Goal: Task Accomplishment & Management: Manage account settings

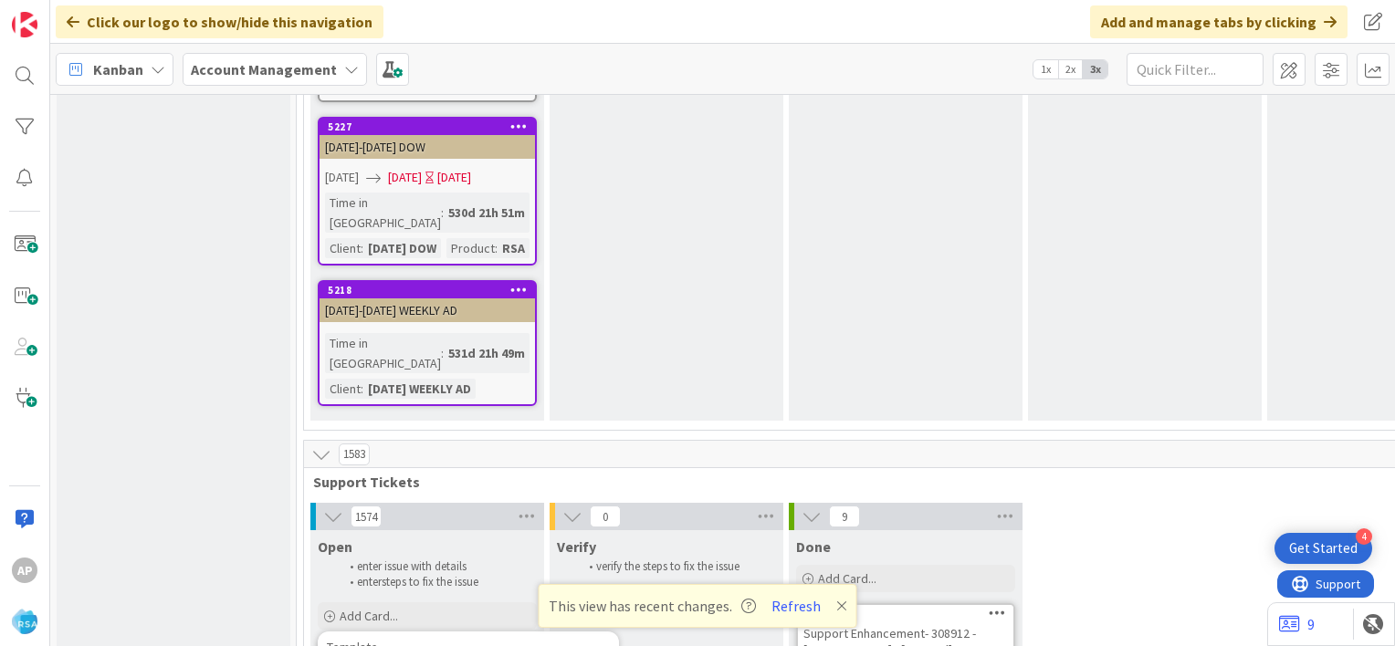
scroll to position [3640, 0]
type textarea "x"
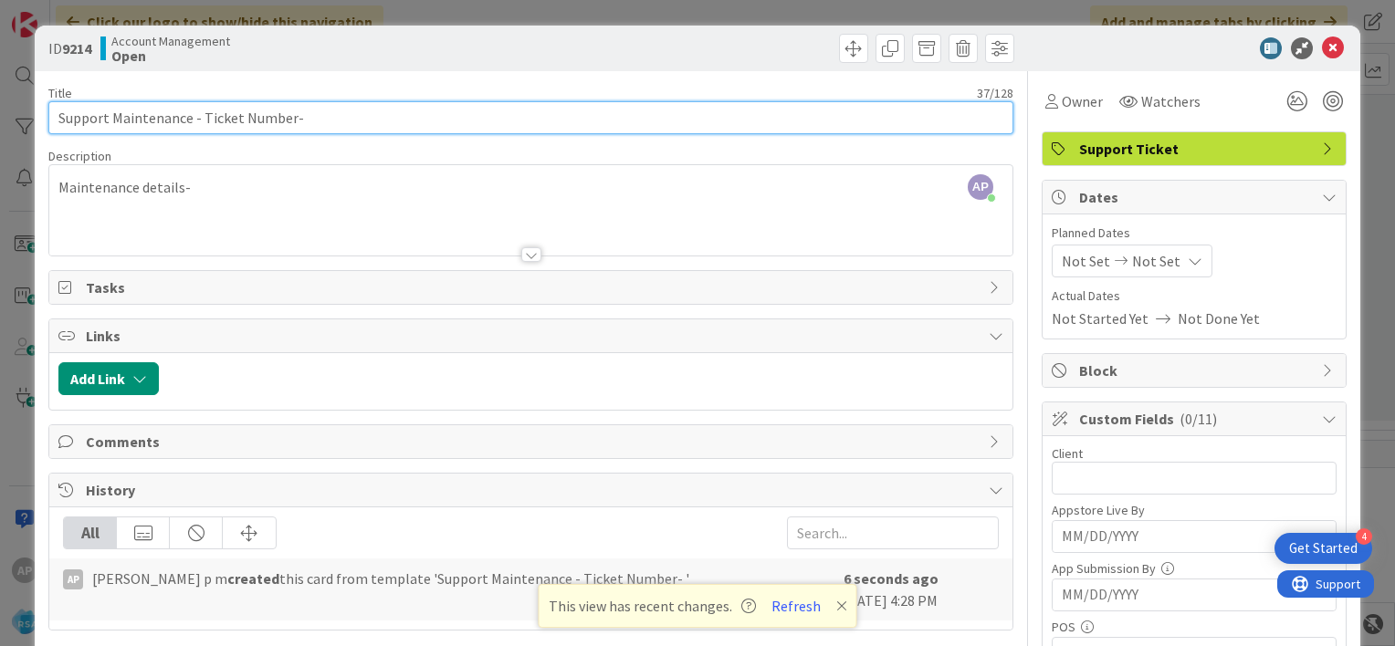
drag, startPoint x: 288, startPoint y: 120, endPoint x: 201, endPoint y: 113, distance: 87.9
click at [201, 113] on input "Support Maintenance - Ticket Number-" at bounding box center [530, 117] width 965 height 33
paste input "#309019"
click at [207, 117] on input "Support Maintenance - #309019-" at bounding box center [530, 117] width 965 height 33
click at [273, 124] on input "Support Maintenance - 309019-" at bounding box center [530, 117] width 965 height 33
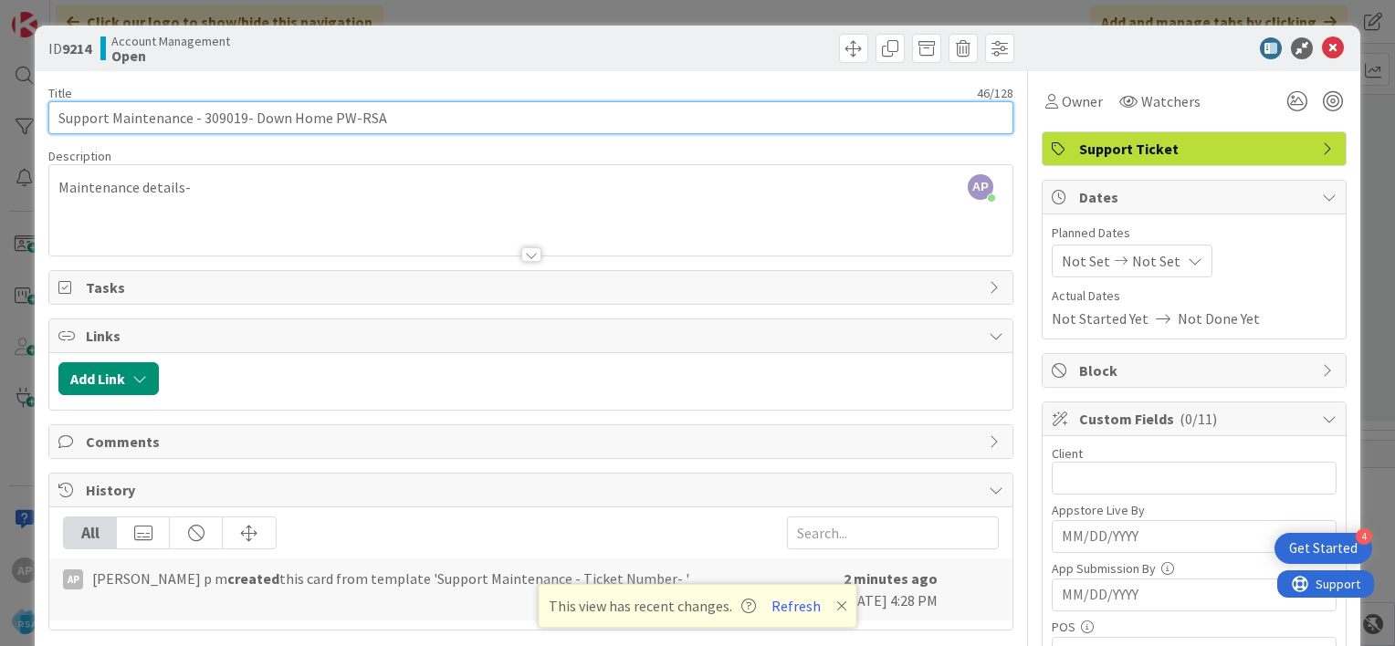
type input "Support Maintenance - 309019- Down Home PW-RSA"
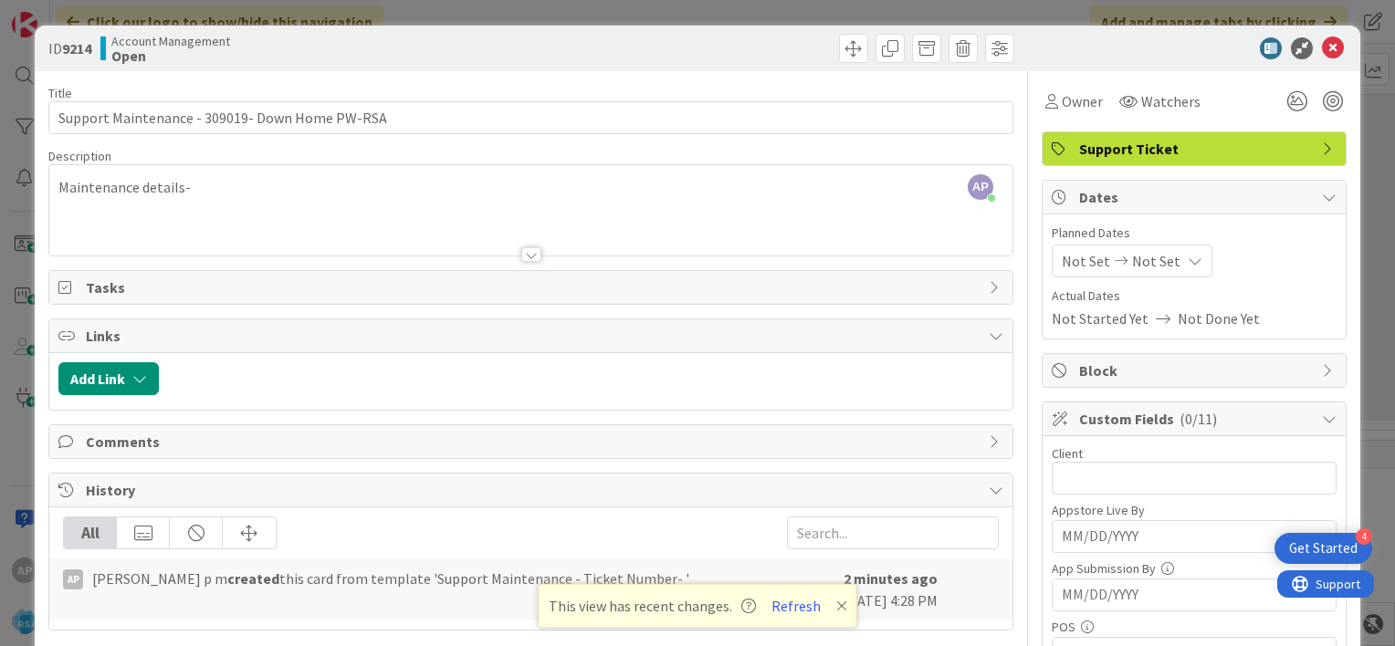
click at [1062, 265] on span "Not Set" at bounding box center [1086, 261] width 48 height 22
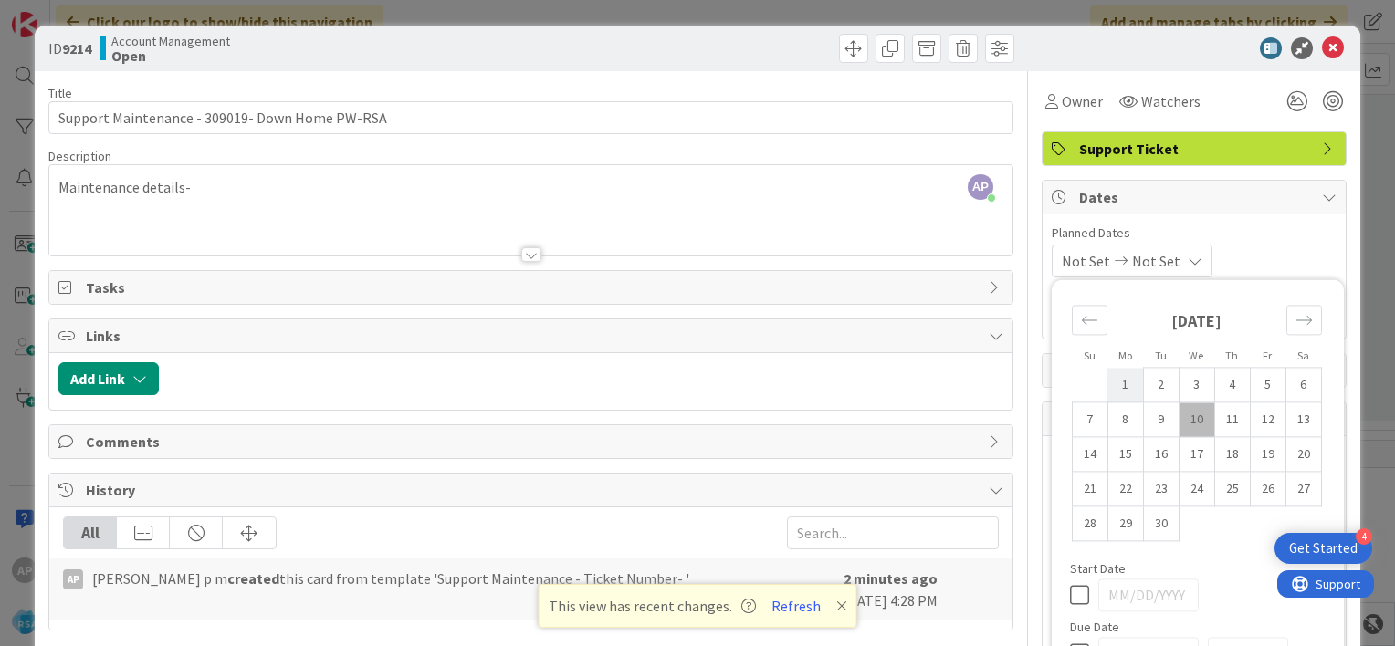
click at [1107, 382] on td "1" at bounding box center [1125, 385] width 36 height 35
type input "[DATE]"
click at [1253, 428] on td "12" at bounding box center [1268, 420] width 36 height 35
type input "[DATE]"
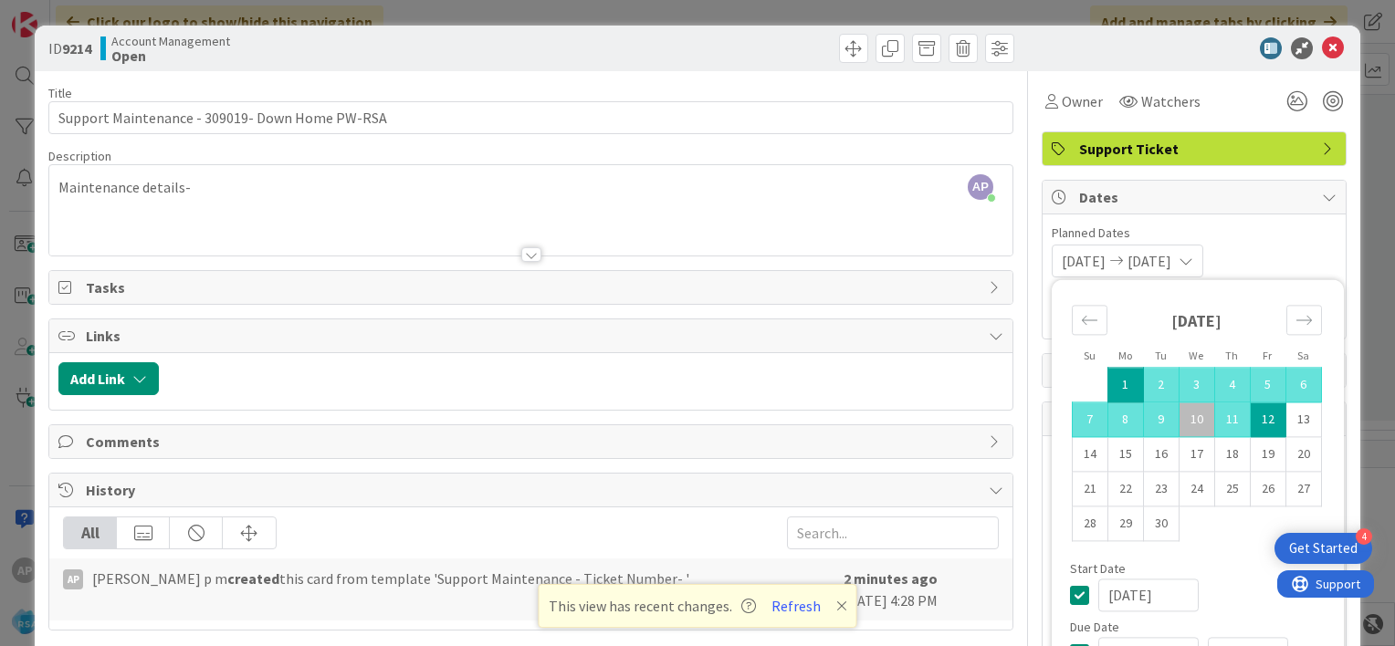
click at [1289, 245] on div "[DATE] [DATE] Su Mo Tu We Th Fr Sa [DATE] 1 2 3 4 5 6 7 8 9 10 11 12 13 14 15 1…" at bounding box center [1194, 261] width 285 height 33
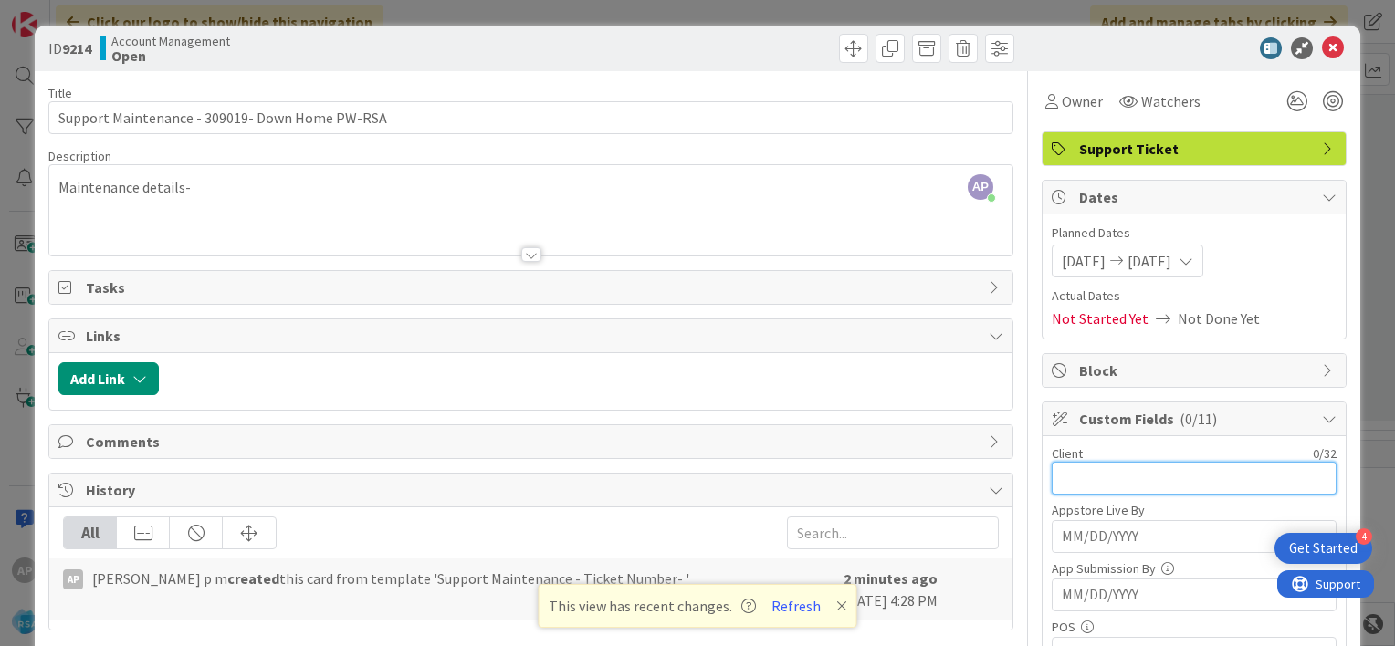
click at [1063, 476] on input "text" at bounding box center [1194, 478] width 285 height 33
type input "d"
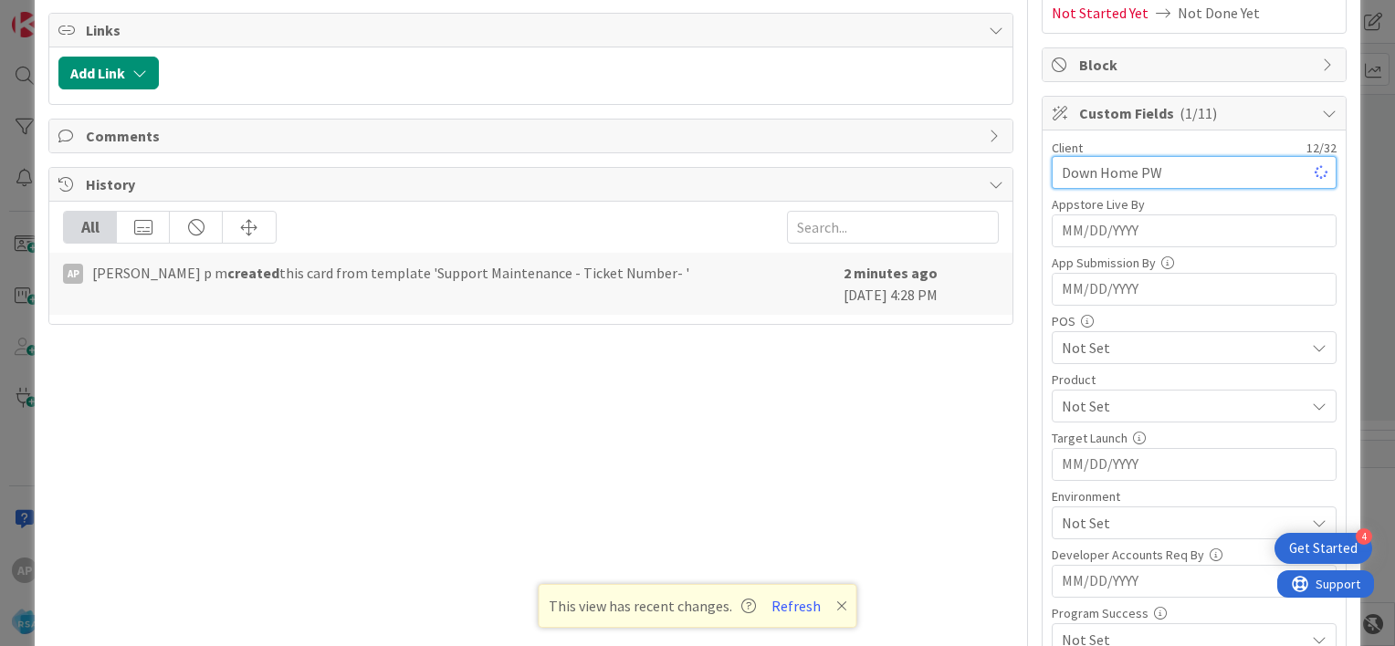
scroll to position [307, 0]
type input "Down Home PW"
click at [1090, 394] on span "Not Set" at bounding box center [1183, 405] width 243 height 22
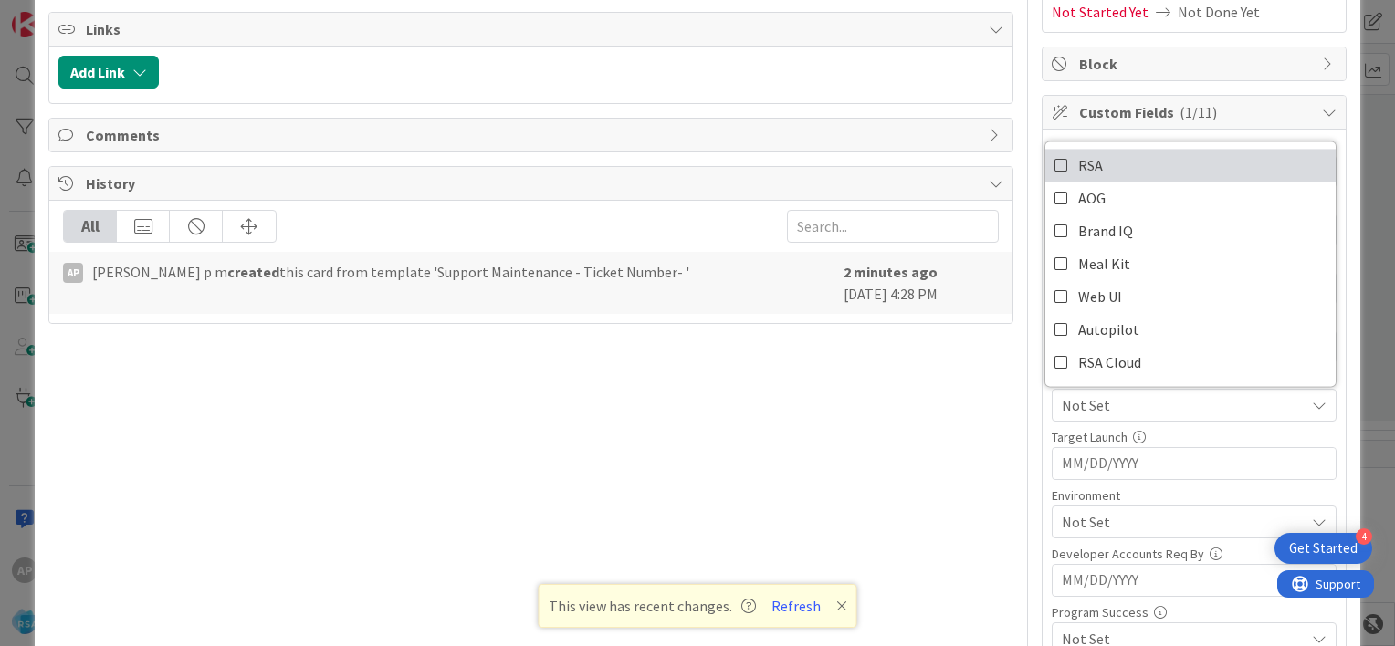
click at [1054, 168] on icon at bounding box center [1061, 165] width 15 height 27
click at [1042, 418] on div "Client 12 / 32 Down Home PW Appstore Live By Navigate forward to interact with …" at bounding box center [1193, 456] width 303 height 652
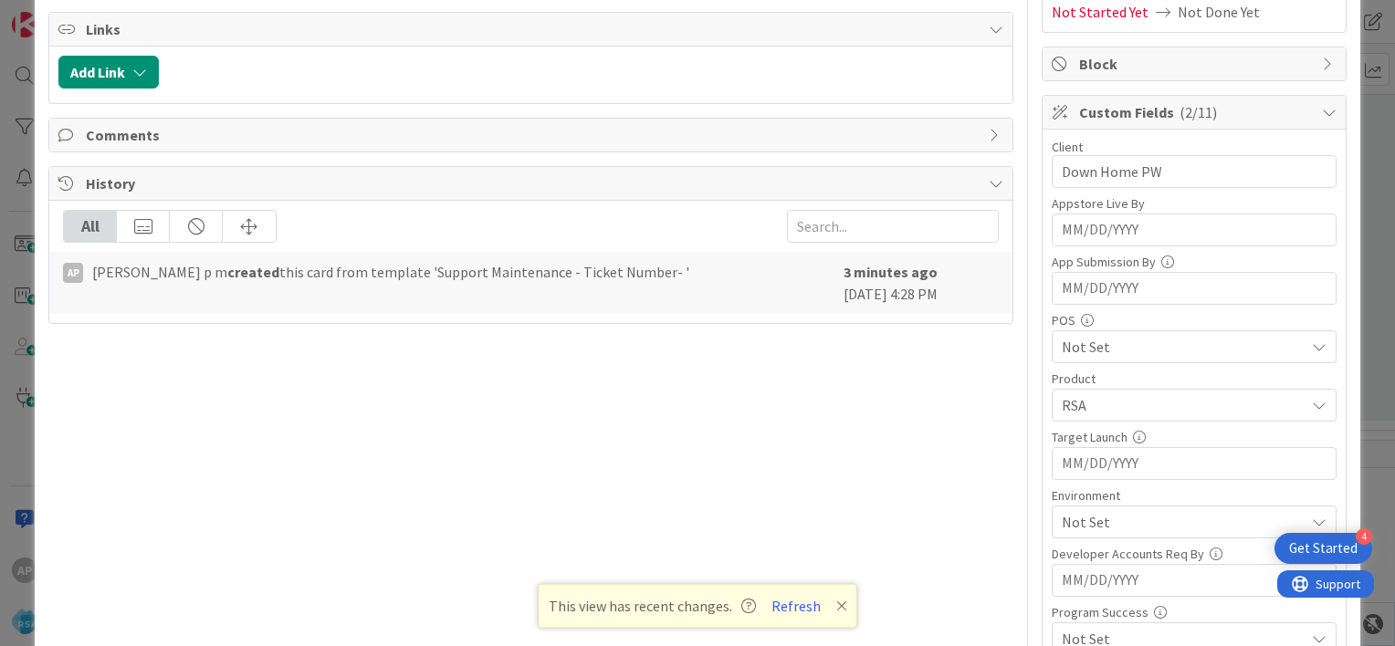
click at [1062, 521] on span "Not Set" at bounding box center [1183, 522] width 243 height 22
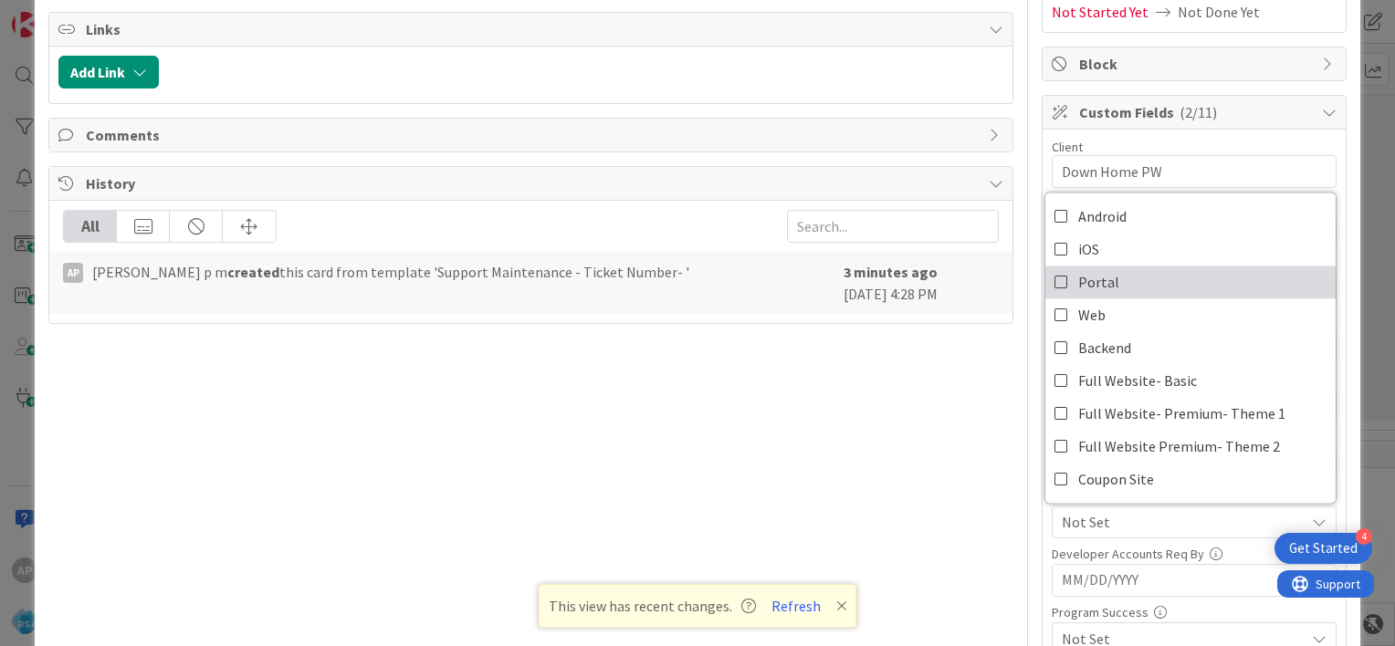
click at [1054, 275] on icon at bounding box center [1061, 281] width 15 height 27
click at [1042, 525] on div "Client 12 / 32 Down Home PW Appstore Live By Navigate forward to interact with …" at bounding box center [1193, 456] width 303 height 652
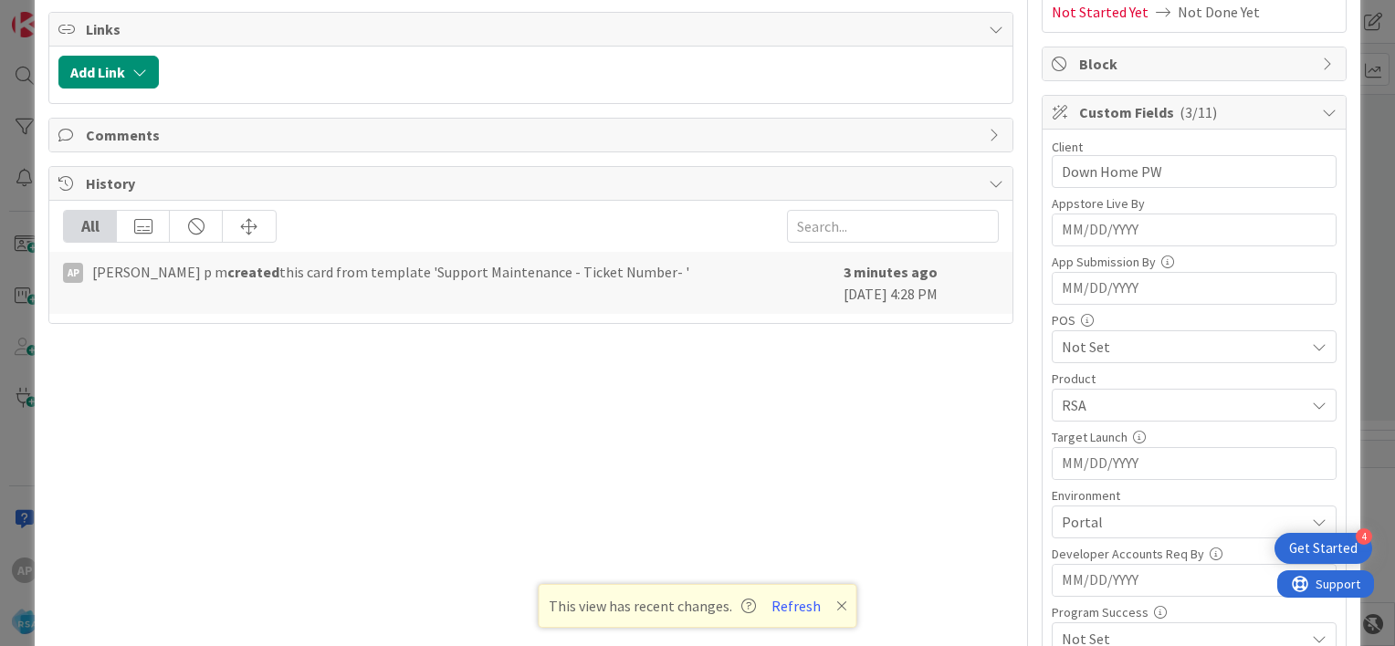
scroll to position [0, 0]
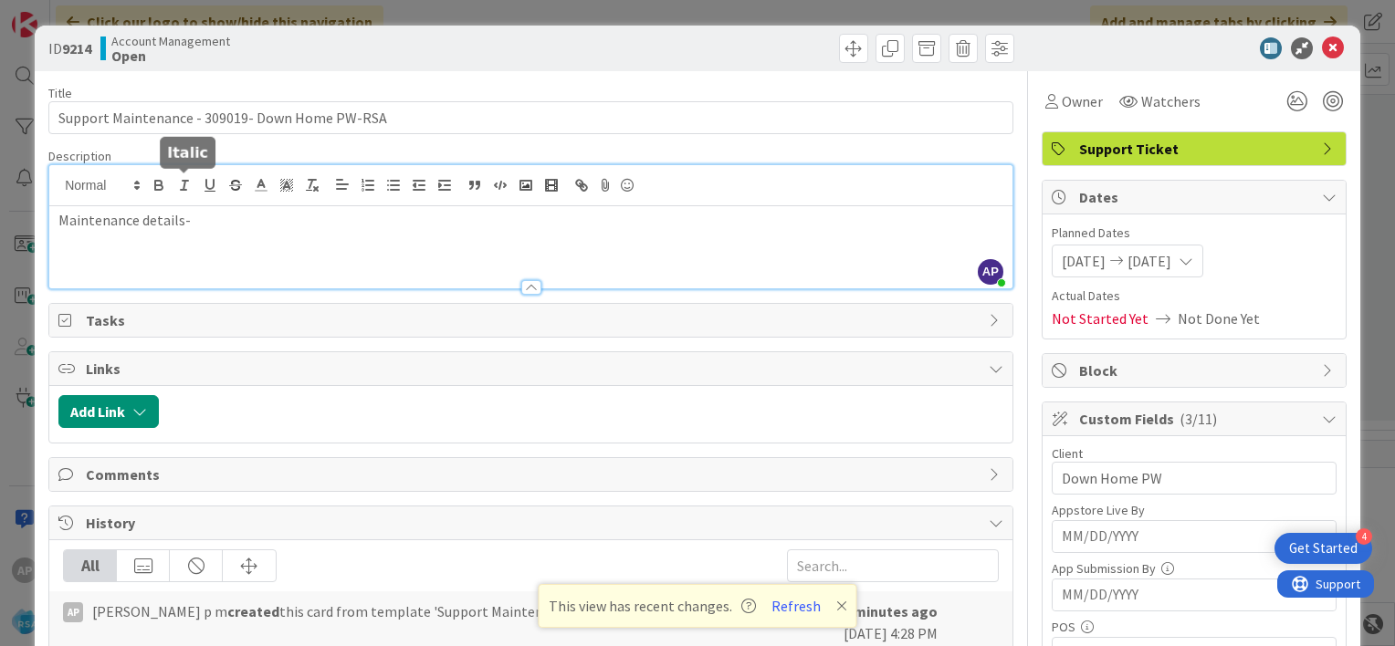
click at [195, 192] on div "AP [PERSON_NAME] p m joined 2 m ago Maintenance details-" at bounding box center [530, 226] width 963 height 123
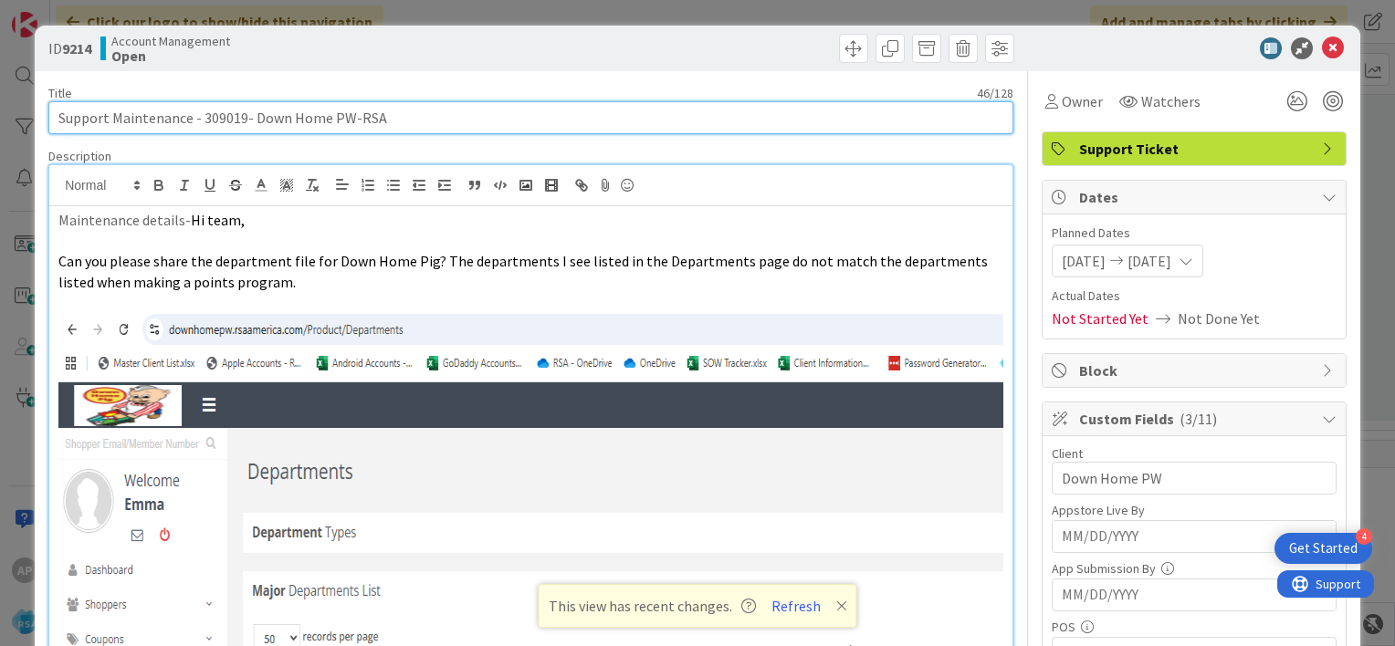
drag, startPoint x: 111, startPoint y: 117, endPoint x: 347, endPoint y: 120, distance: 235.5
click at [347, 120] on input "Support Maintenance - 309019- Down Home PW-RSA" at bounding box center [530, 117] width 965 height 33
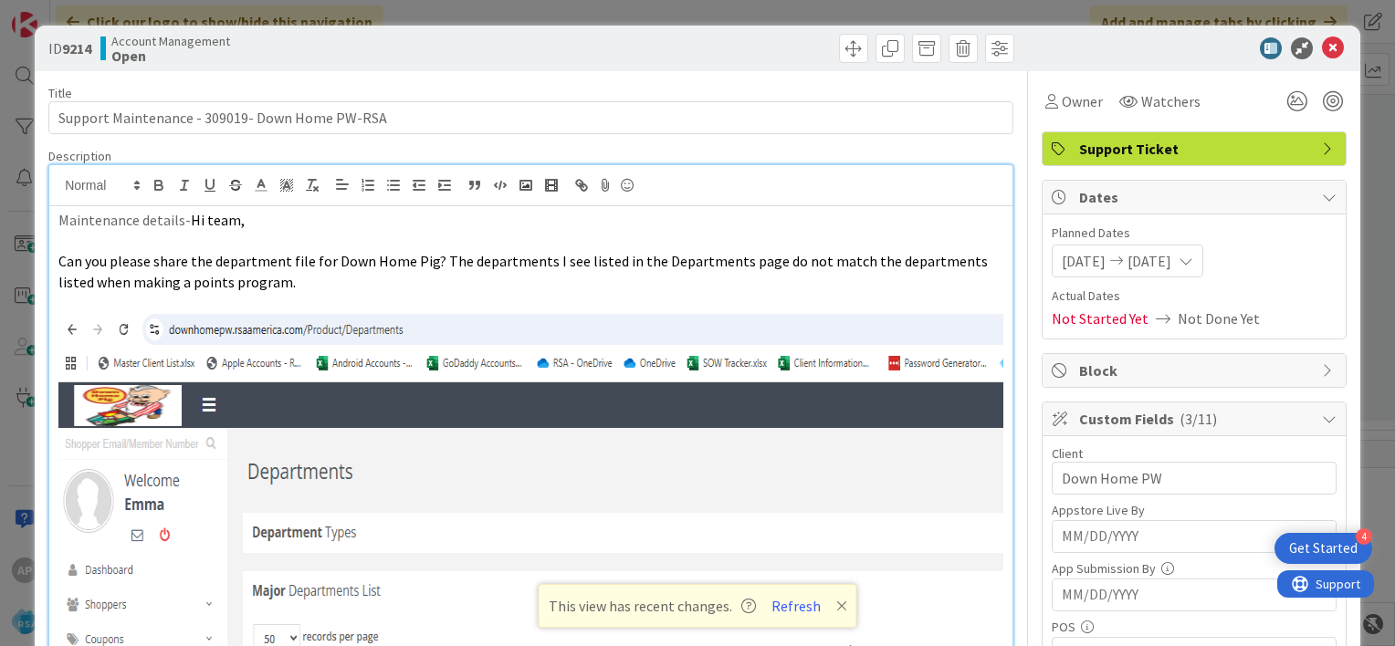
click at [1322, 54] on icon at bounding box center [1333, 48] width 22 height 22
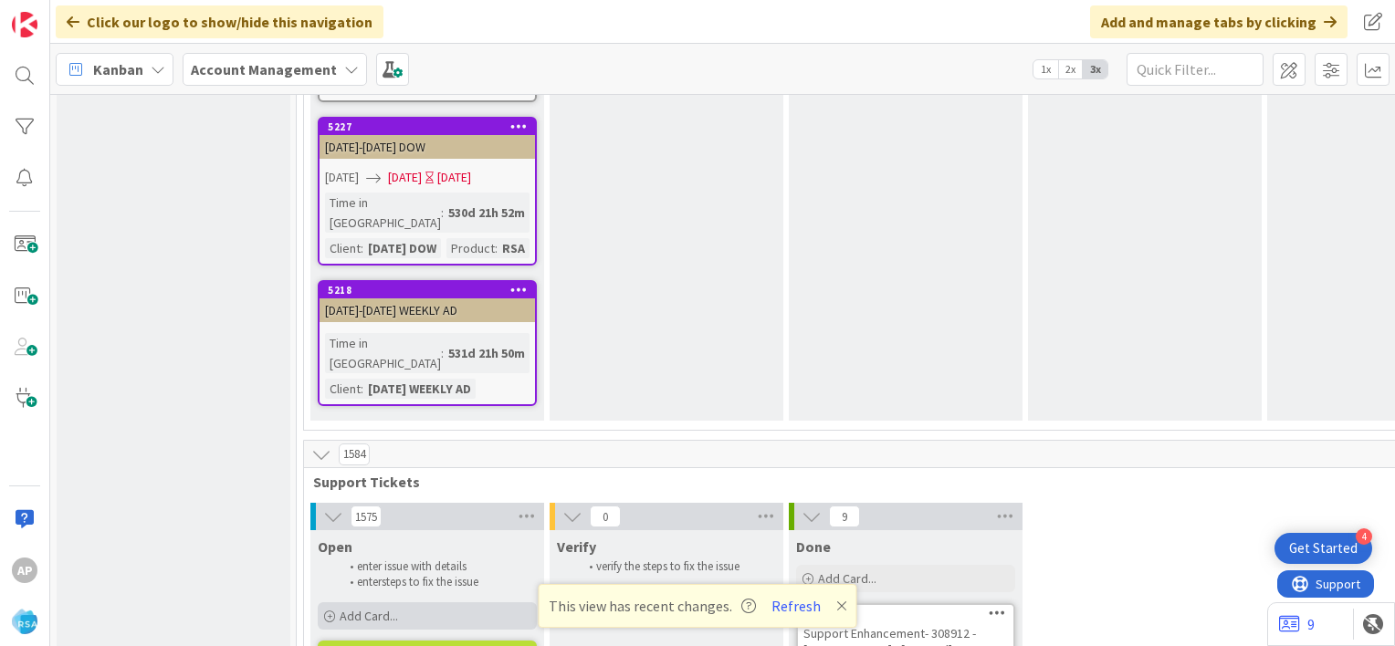
click at [387, 608] on span "Add Card..." at bounding box center [369, 616] width 58 height 16
type textarea "x"
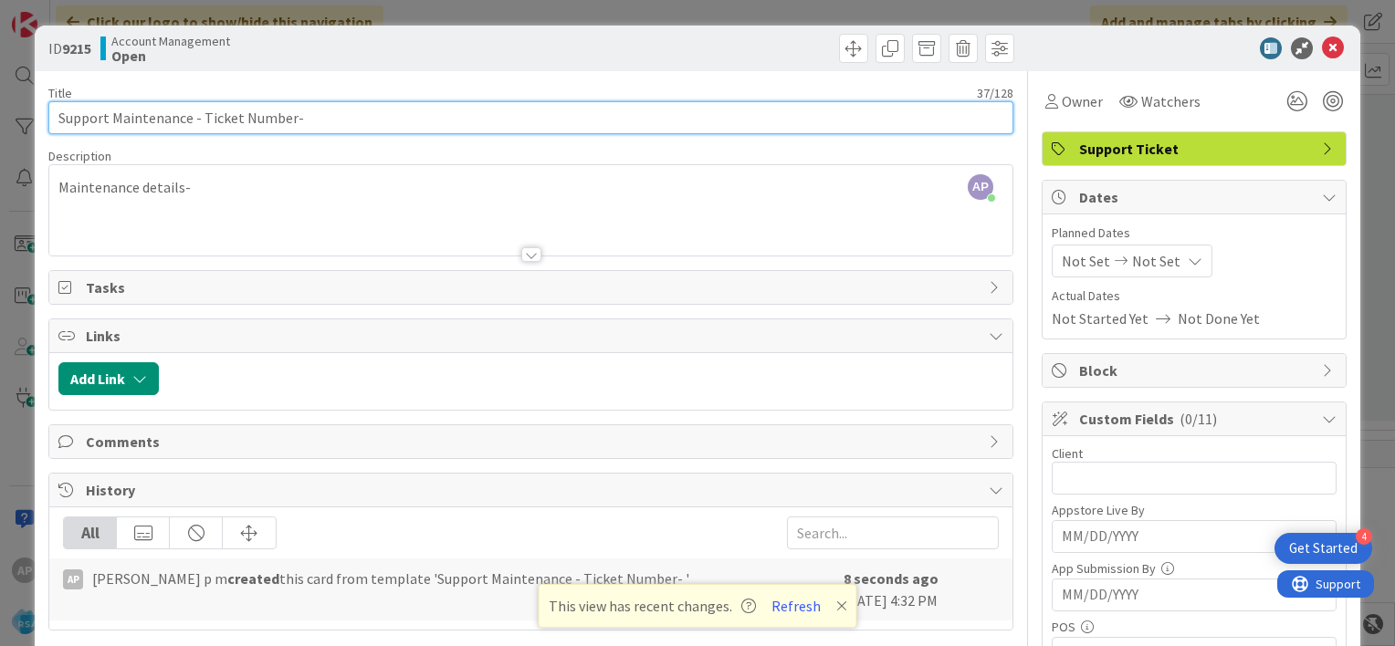
drag, startPoint x: 200, startPoint y: 119, endPoint x: 290, endPoint y: 128, distance: 90.8
click at [290, 128] on input "Support Maintenance - Ticket Number-" at bounding box center [530, 117] width 965 height 33
paste input "#309035"
click at [207, 120] on input "Support Maintenance - #309035-" at bounding box center [530, 117] width 965 height 33
click at [288, 120] on input "Support Maintenance - 309035-" at bounding box center [530, 117] width 965 height 33
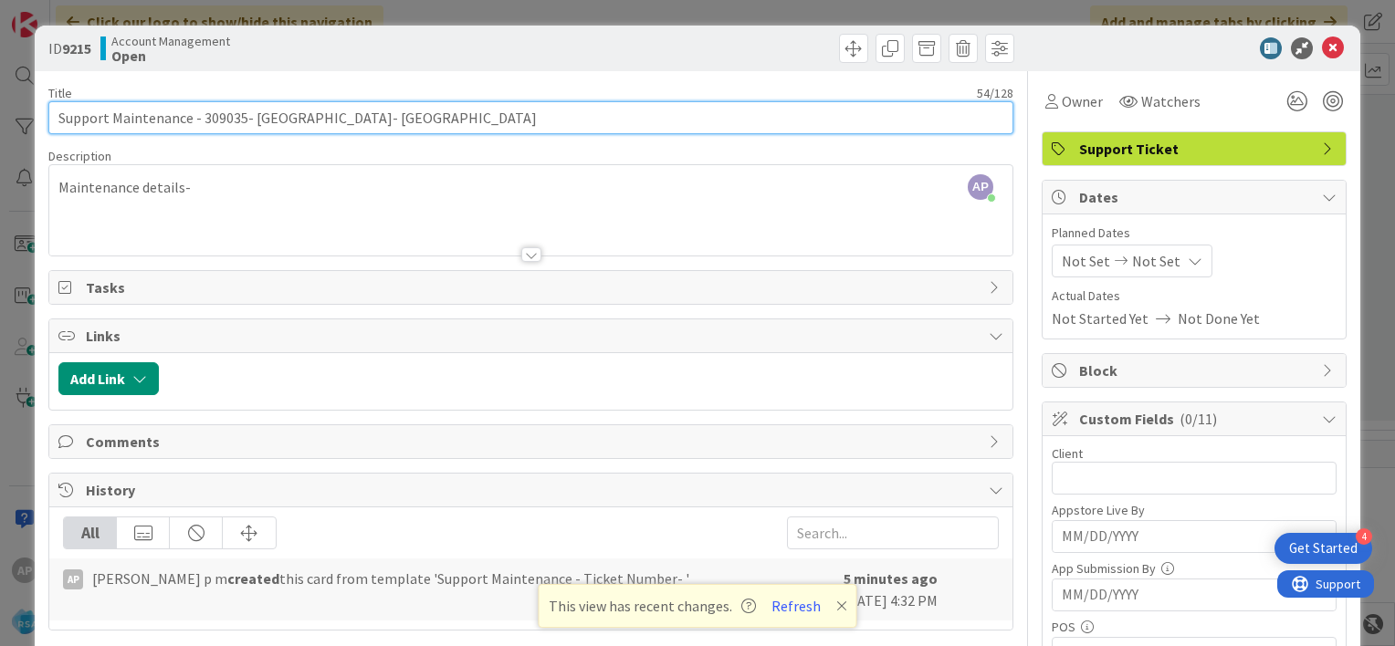
type input "Support Maintenance - 309035- [GEOGRAPHIC_DATA]- [GEOGRAPHIC_DATA]"
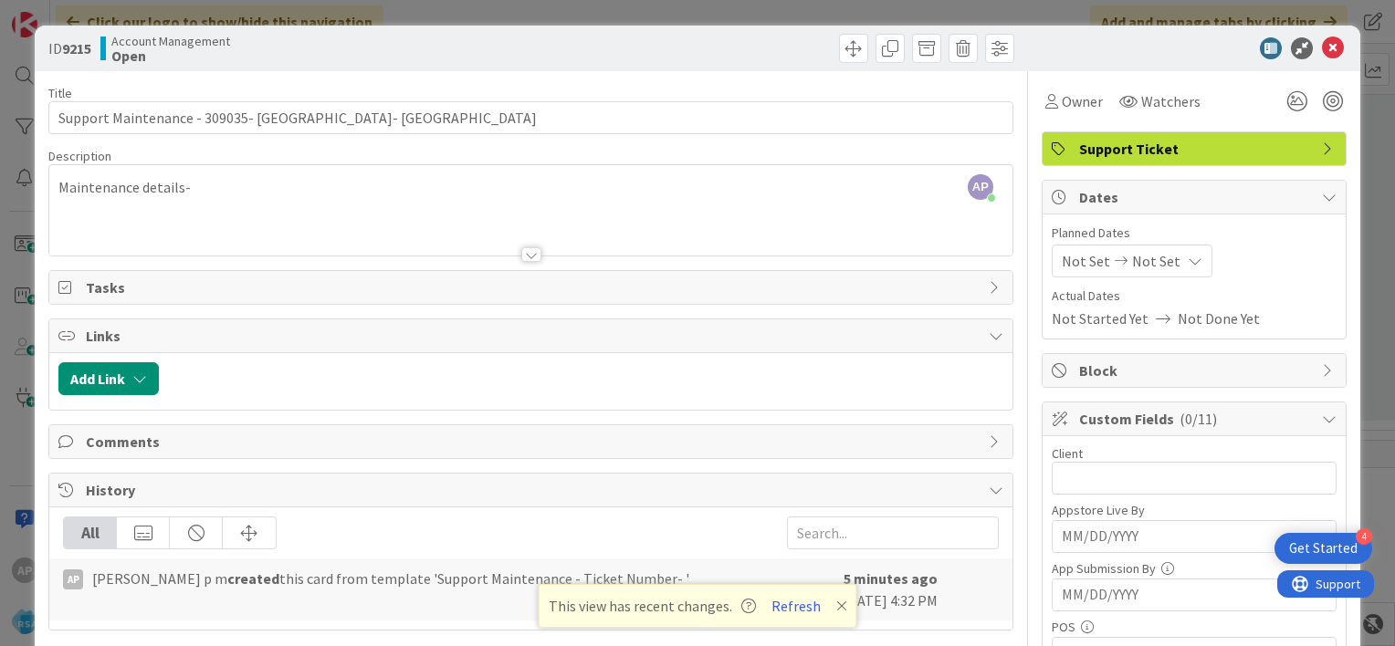
click at [1062, 259] on span "Not Set" at bounding box center [1086, 261] width 48 height 22
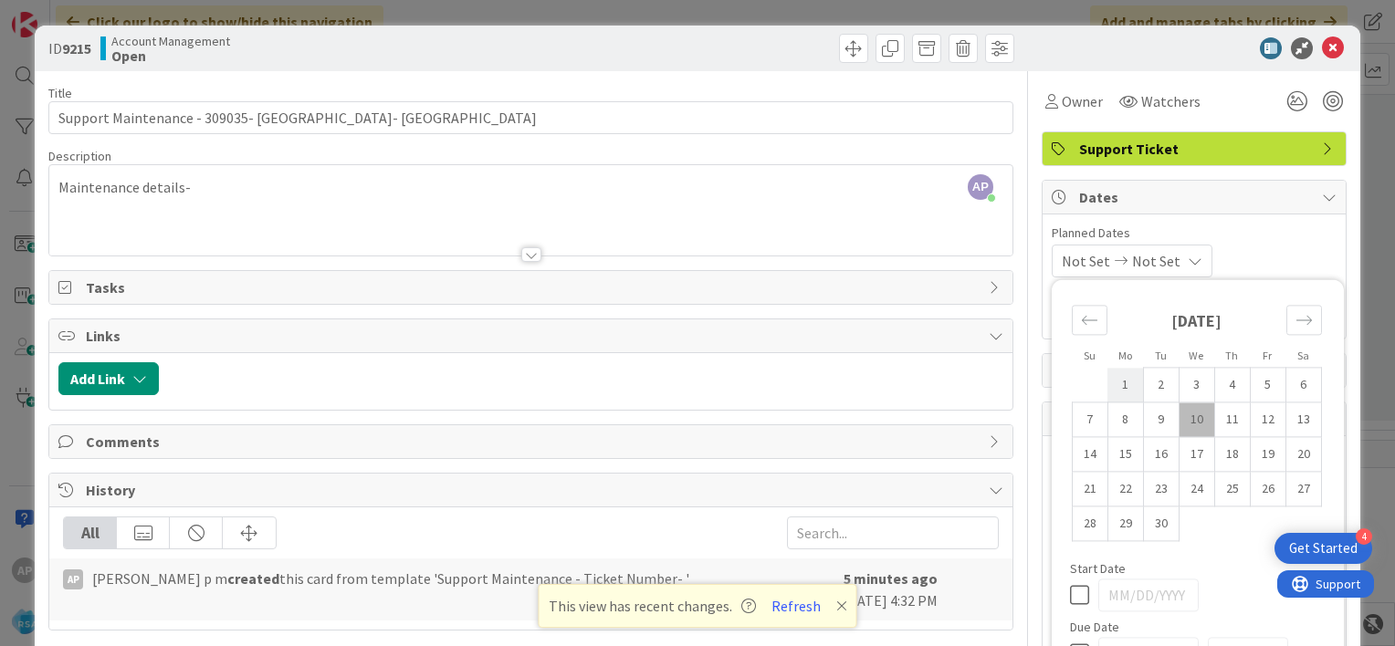
click at [1107, 388] on td "1" at bounding box center [1125, 385] width 36 height 35
type input "[DATE]"
click at [1253, 417] on td "12" at bounding box center [1268, 420] width 36 height 35
type input "[DATE]"
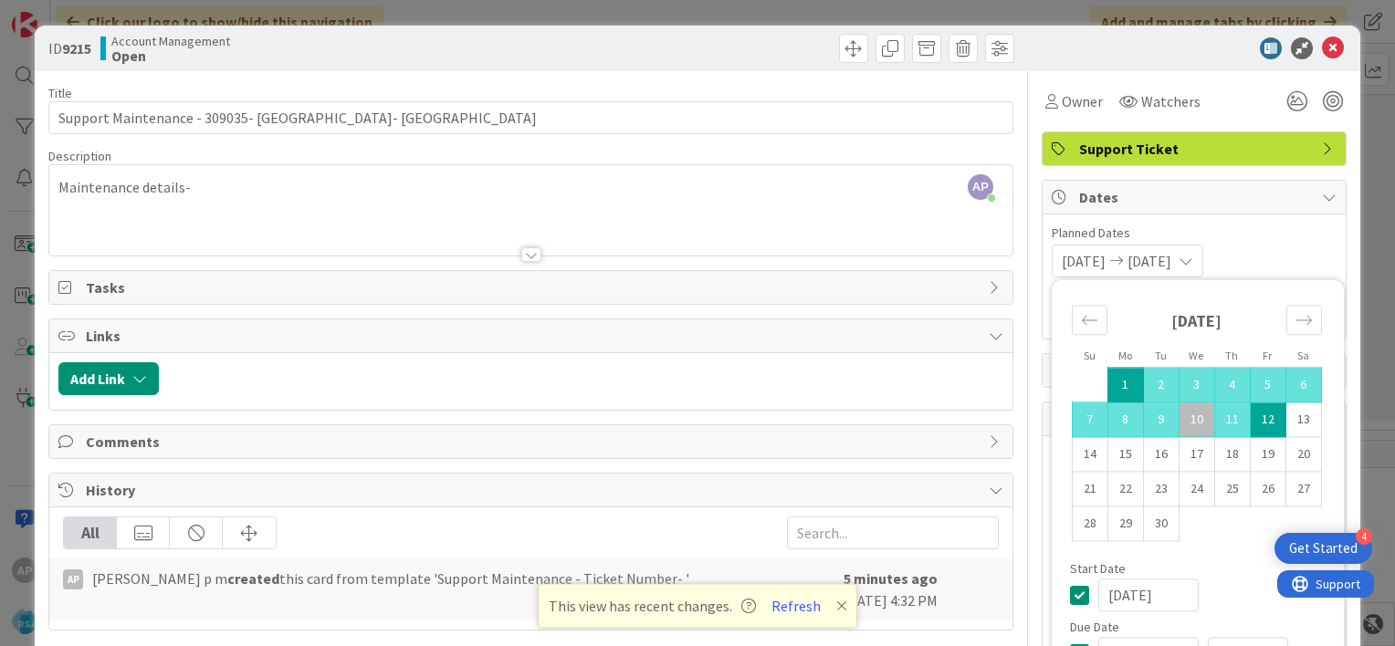
click at [1252, 255] on div "[DATE] [DATE] Su Mo Tu We Th Fr Sa [DATE] 1 2 3 4 5 6 7 8 9 10 11 12 13 14 15 1…" at bounding box center [1194, 261] width 285 height 33
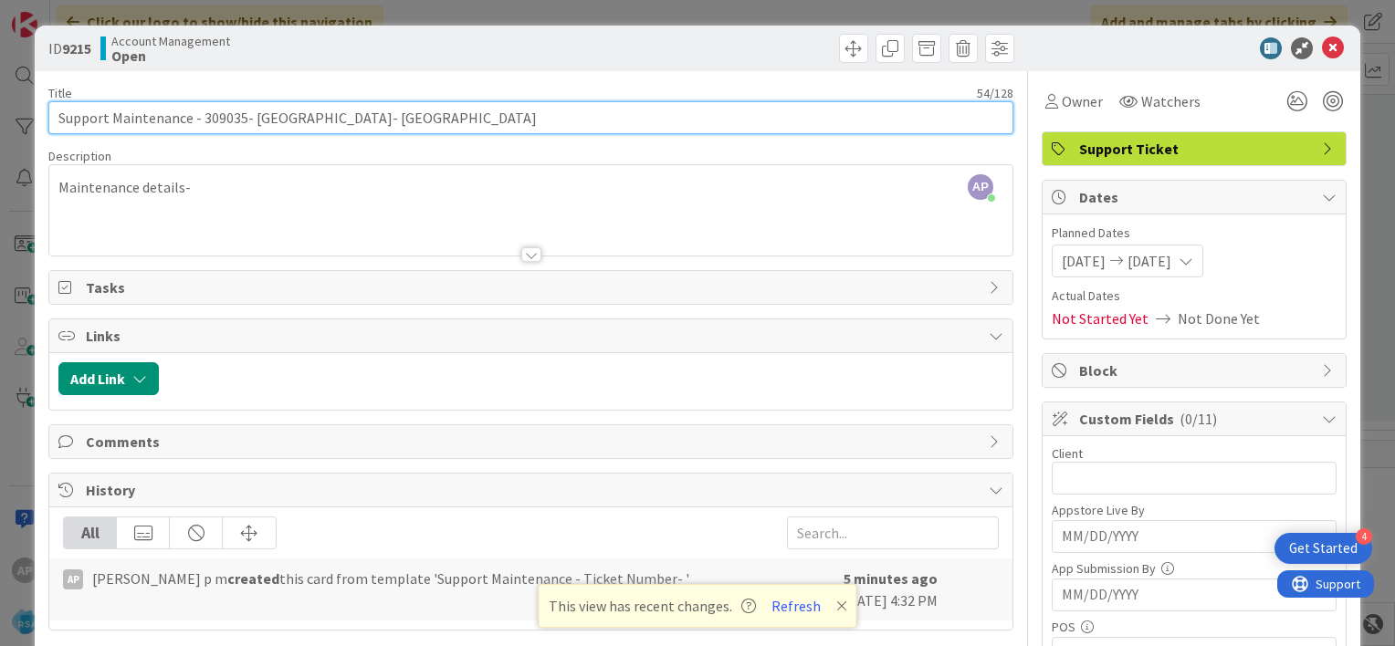
drag, startPoint x: 250, startPoint y: 119, endPoint x: 374, endPoint y: 120, distance: 124.1
click at [374, 120] on input "Support Maintenance - 309035- [GEOGRAPHIC_DATA]- [GEOGRAPHIC_DATA]" at bounding box center [530, 117] width 965 height 33
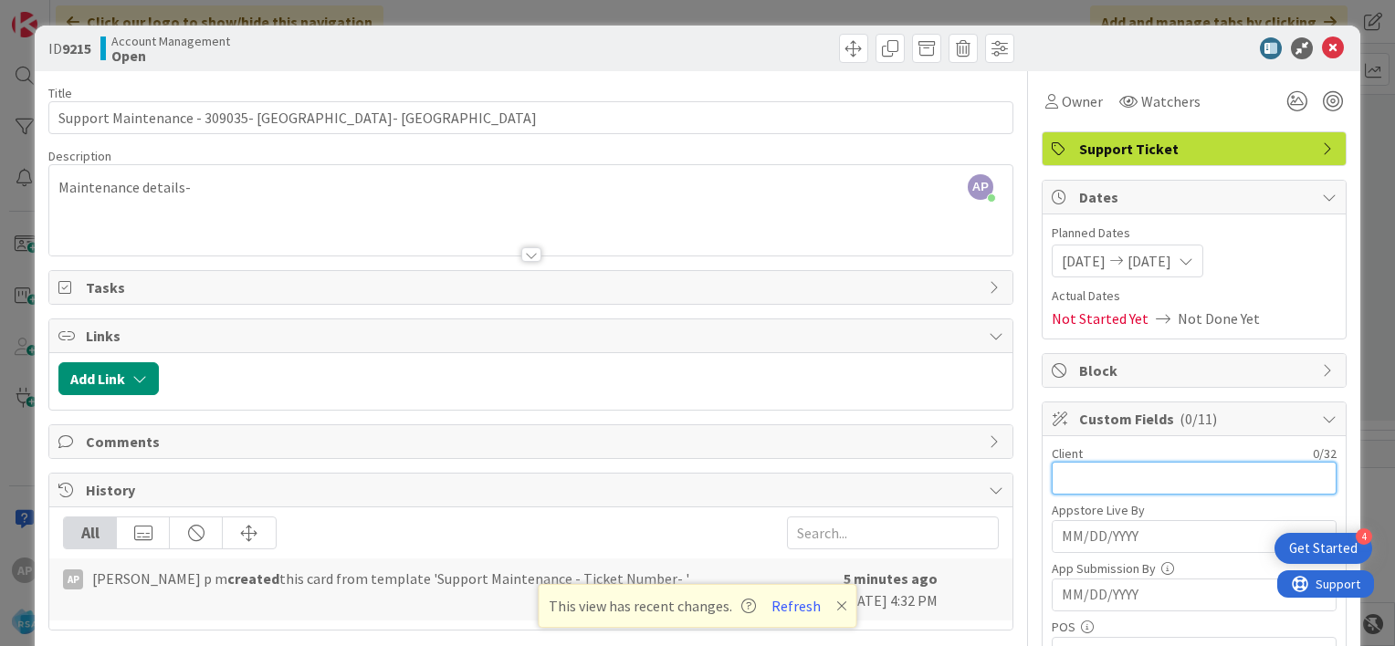
click at [1052, 472] on input "text" at bounding box center [1194, 478] width 285 height 33
paste input "[GEOGRAPHIC_DATA]-"
type input "[GEOGRAPHIC_DATA]-"
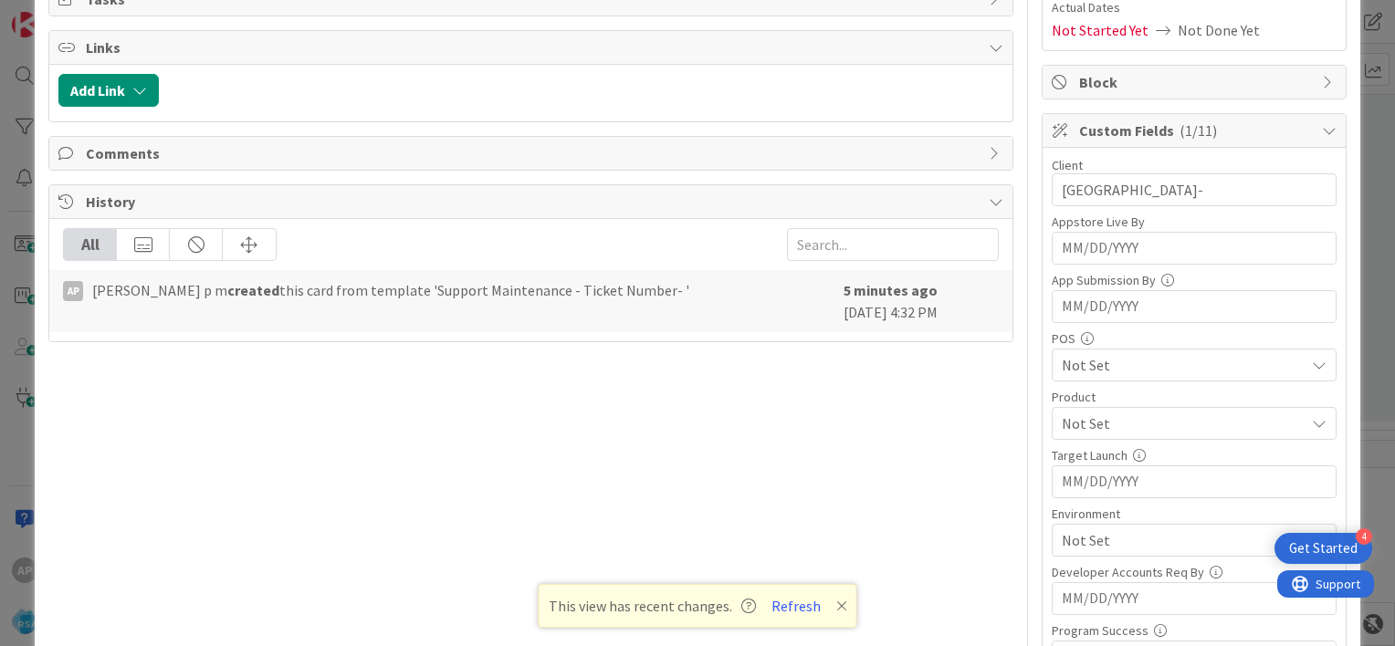
scroll to position [291, 0]
click at [1084, 416] on span "Not Set" at bounding box center [1183, 421] width 243 height 22
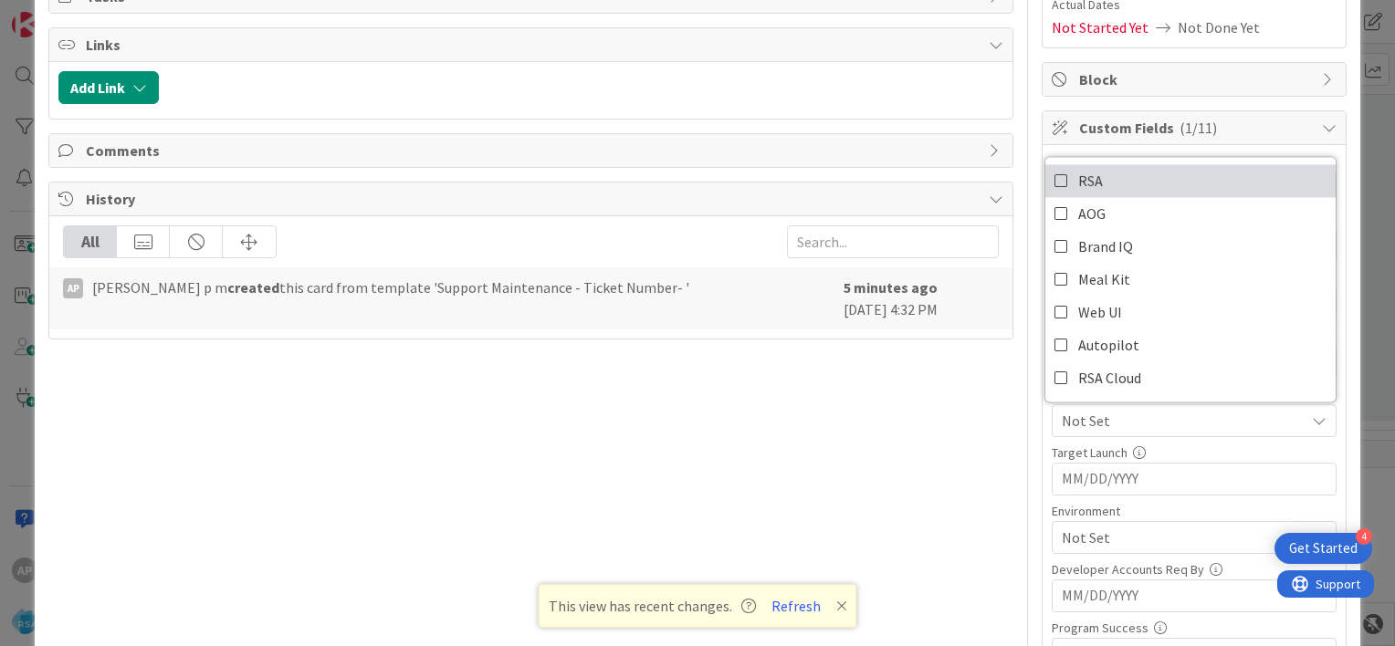
click at [1054, 179] on icon at bounding box center [1061, 180] width 15 height 27
click at [1042, 420] on div "Client 20 / 32 AGBR Village Market- Appstore Live By Navigate forward to intera…" at bounding box center [1193, 471] width 303 height 652
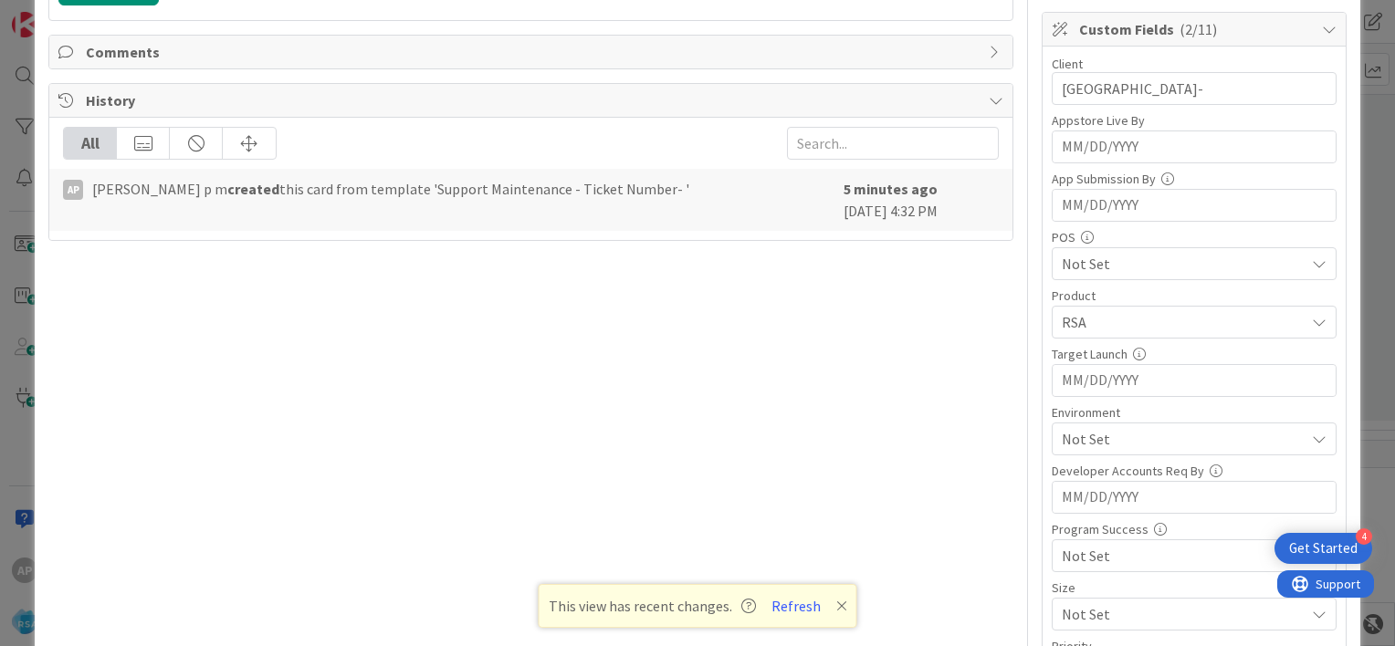
scroll to position [407, 0]
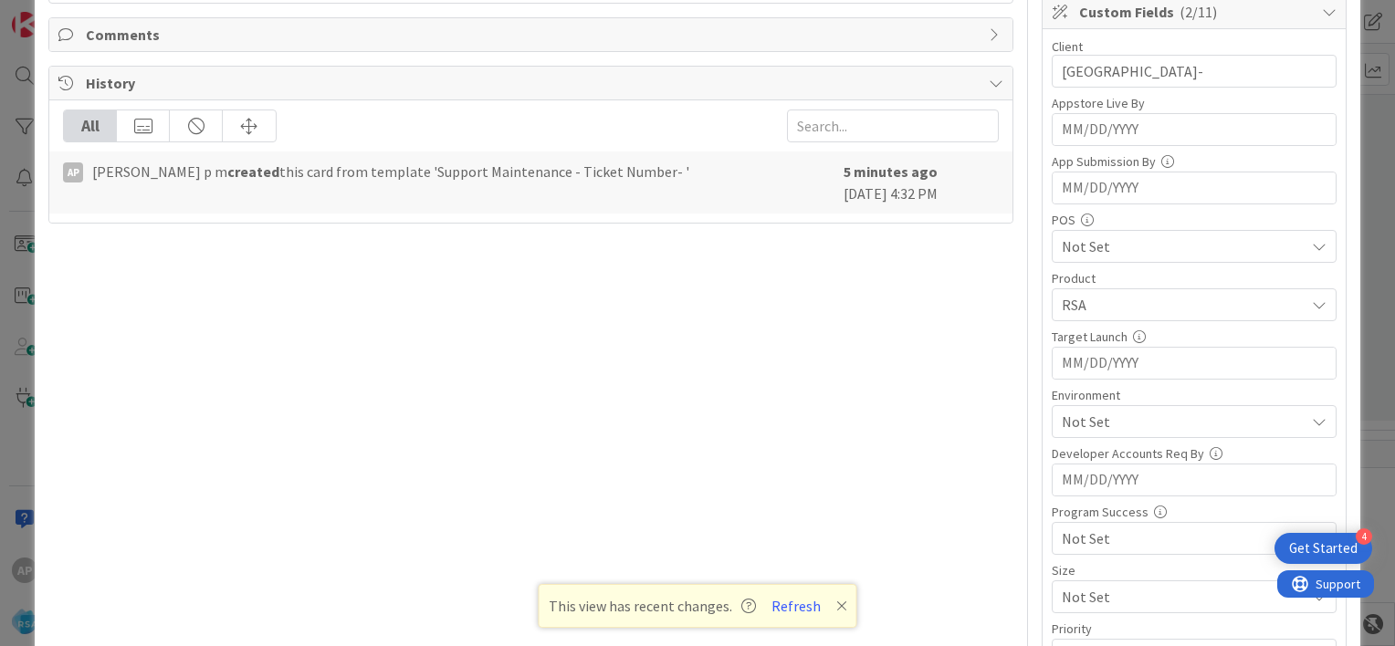
click at [1066, 420] on span "Not Set" at bounding box center [1183, 422] width 243 height 22
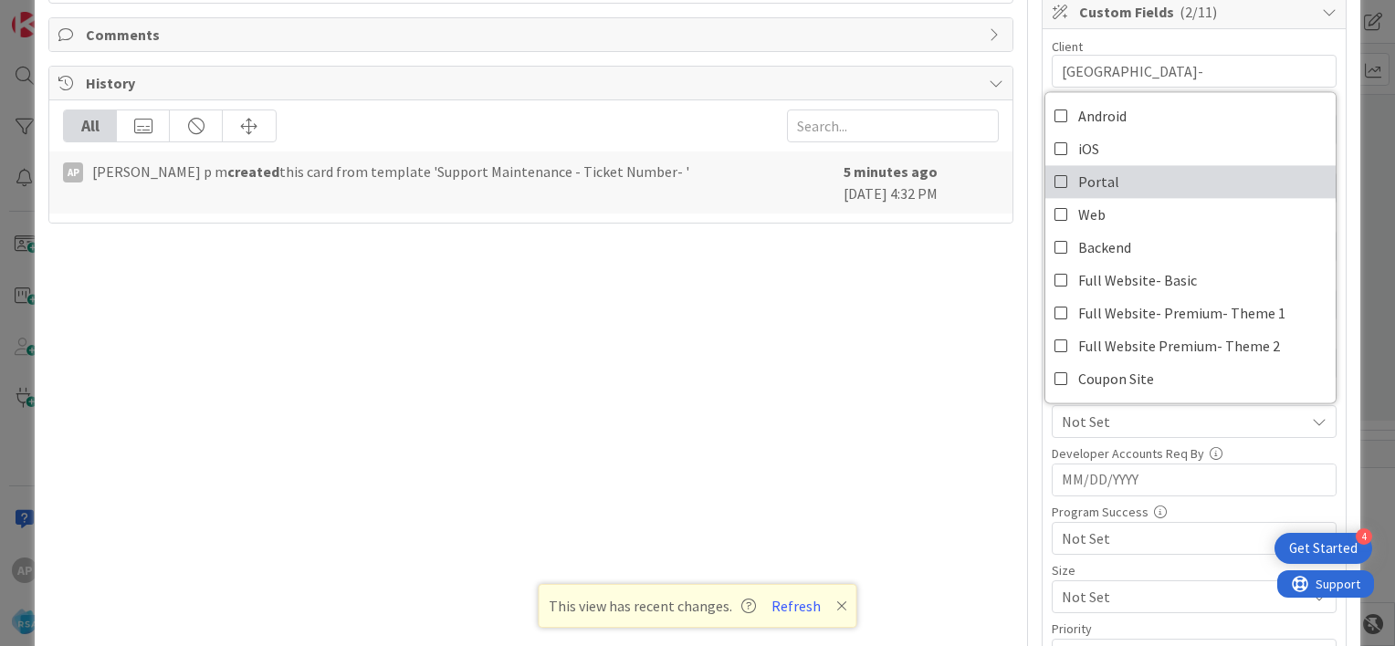
click at [1054, 183] on icon at bounding box center [1061, 181] width 15 height 27
click at [1042, 424] on div "Client 20 / 32 AGBR Village Market- Appstore Live By Navigate forward to intera…" at bounding box center [1193, 355] width 303 height 652
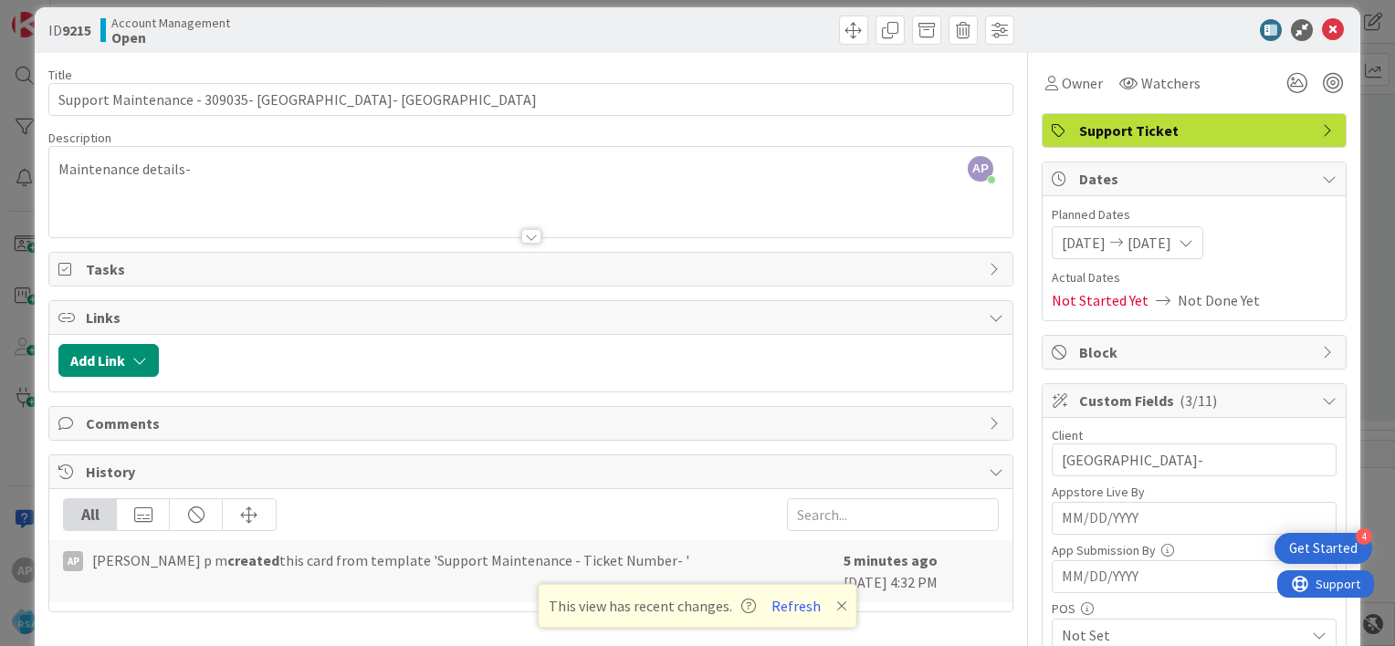
scroll to position [0, 0]
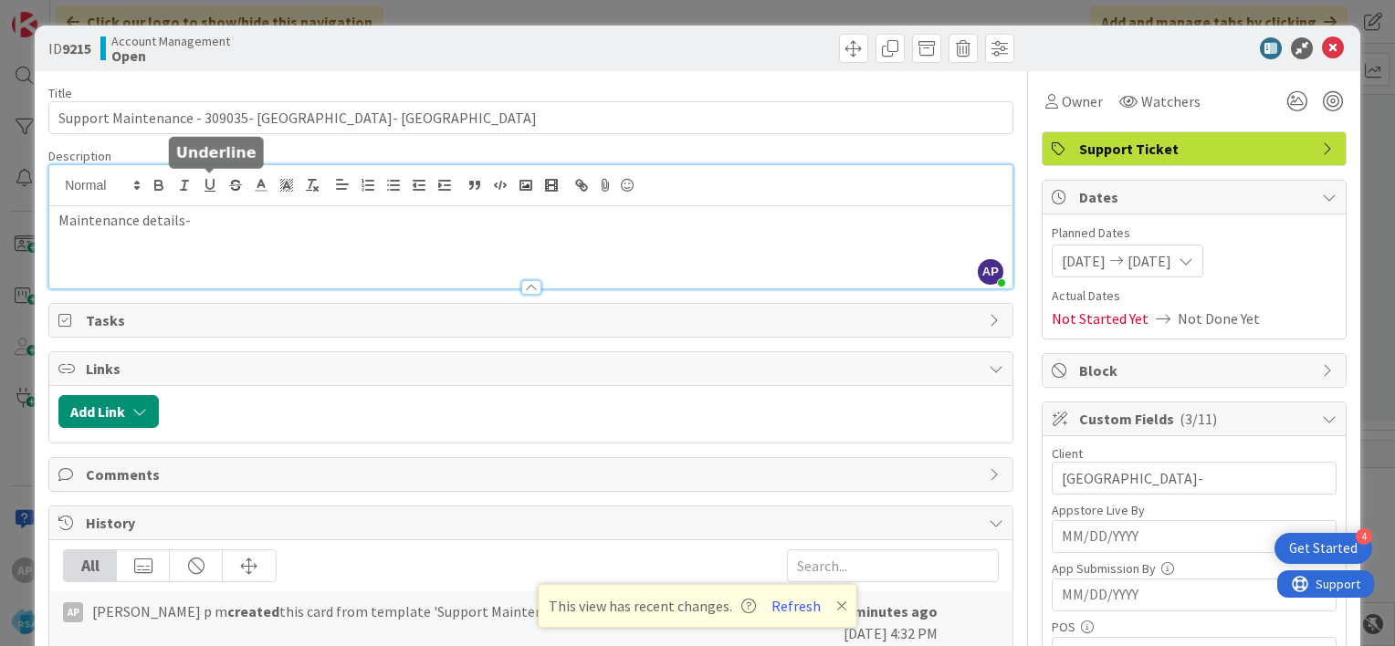
click at [219, 190] on div "AP [PERSON_NAME] p m joined 5 m ago Maintenance details-" at bounding box center [530, 226] width 963 height 123
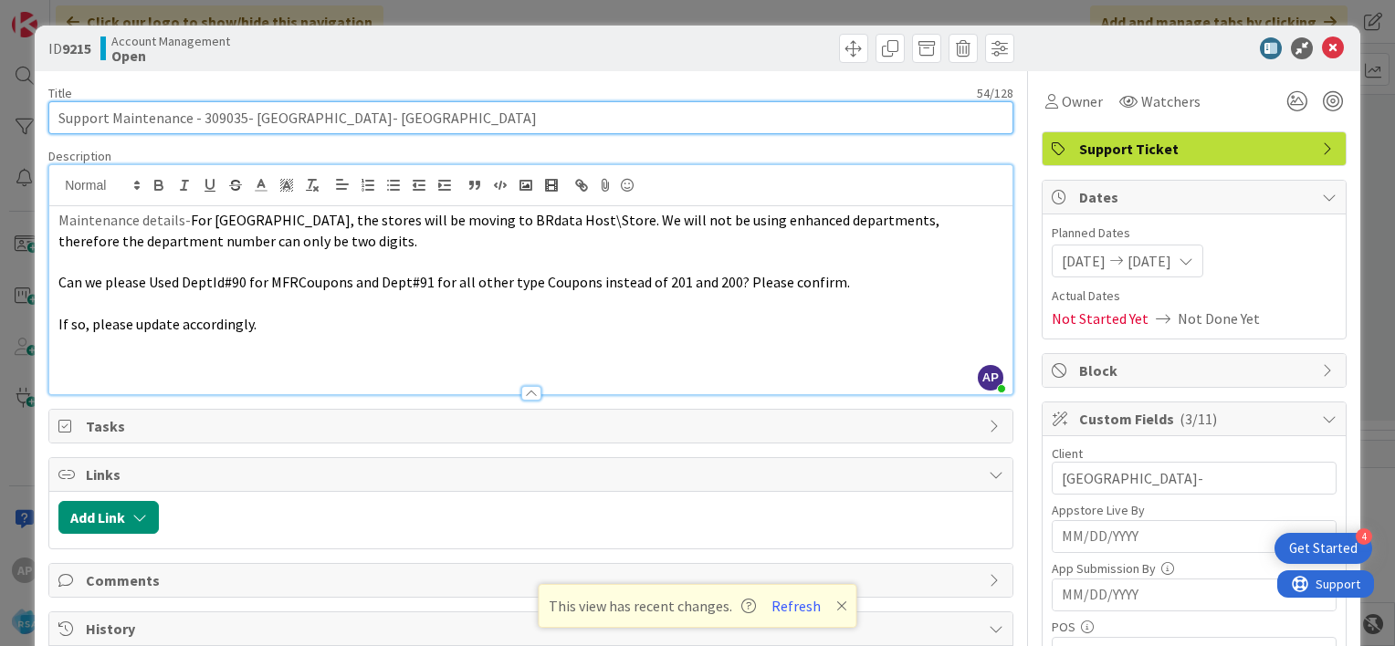
drag, startPoint x: 110, startPoint y: 117, endPoint x: 372, endPoint y: 123, distance: 262.1
click at [372, 123] on input "Support Maintenance - 309035- [GEOGRAPHIC_DATA]- [GEOGRAPHIC_DATA]" at bounding box center [530, 117] width 965 height 33
